Goal: Transaction & Acquisition: Subscribe to service/newsletter

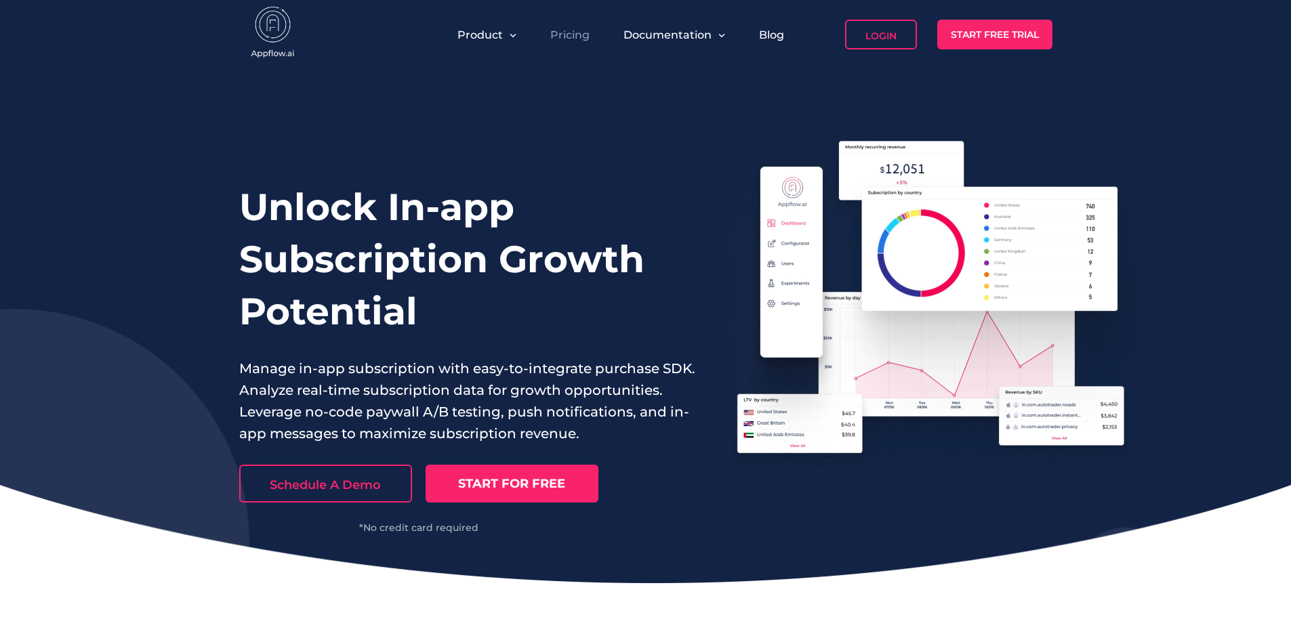
click at [575, 30] on link "Pricing" at bounding box center [569, 34] width 39 height 13
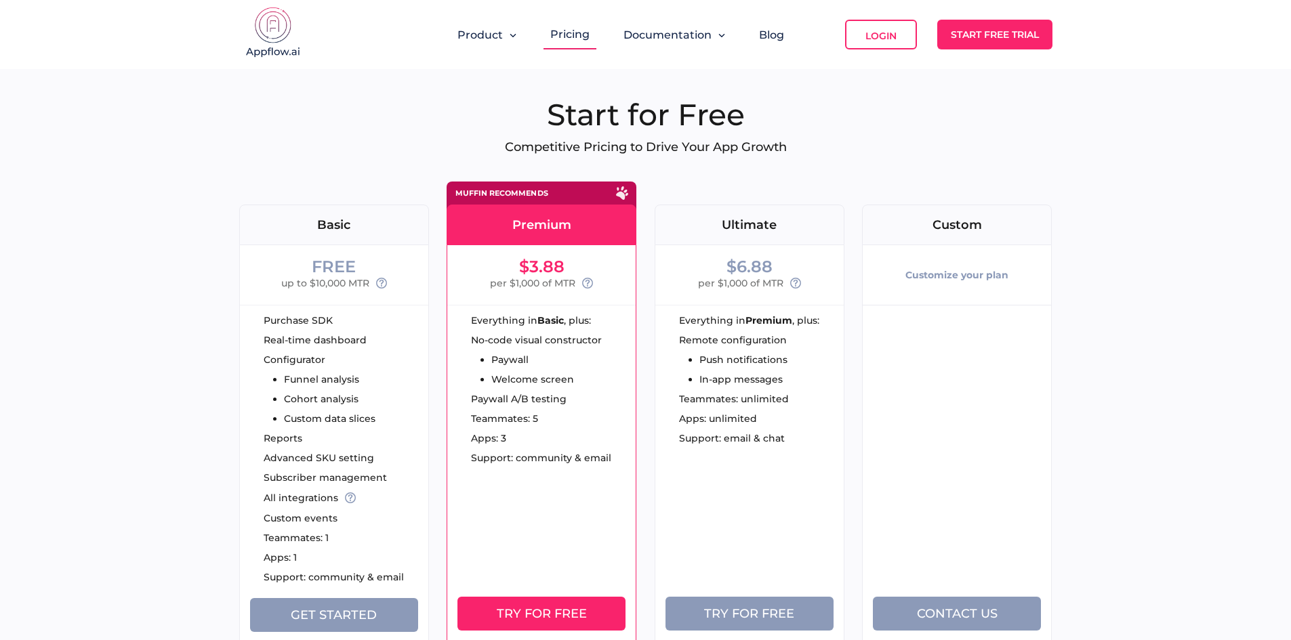
click at [384, 221] on div "Basic" at bounding box center [334, 225] width 188 height 12
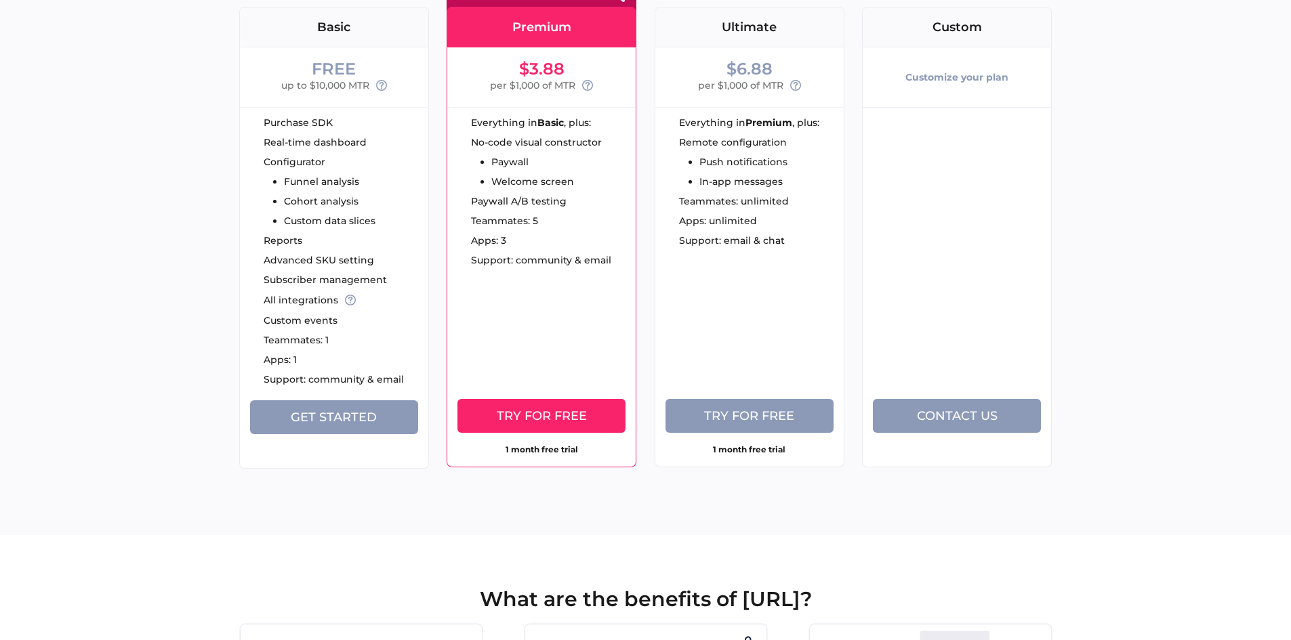
scroll to position [203, 0]
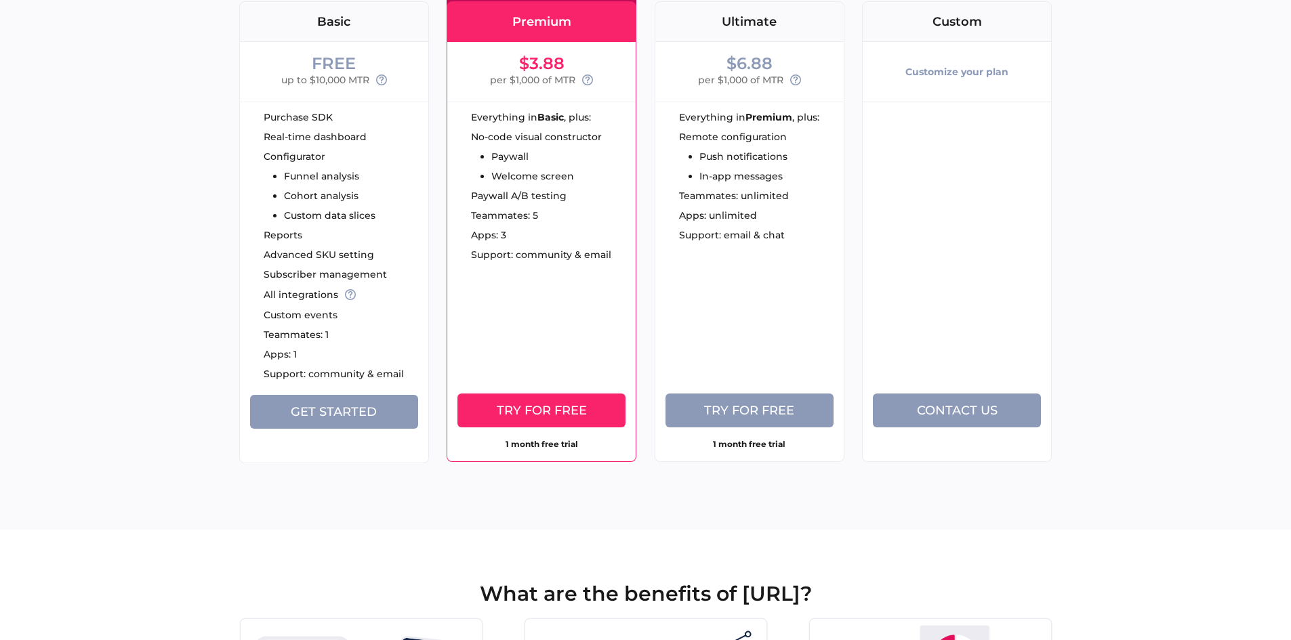
click at [305, 415] on span "Get Started" at bounding box center [334, 411] width 86 height 15
